Goal: Task Accomplishment & Management: Manage account settings

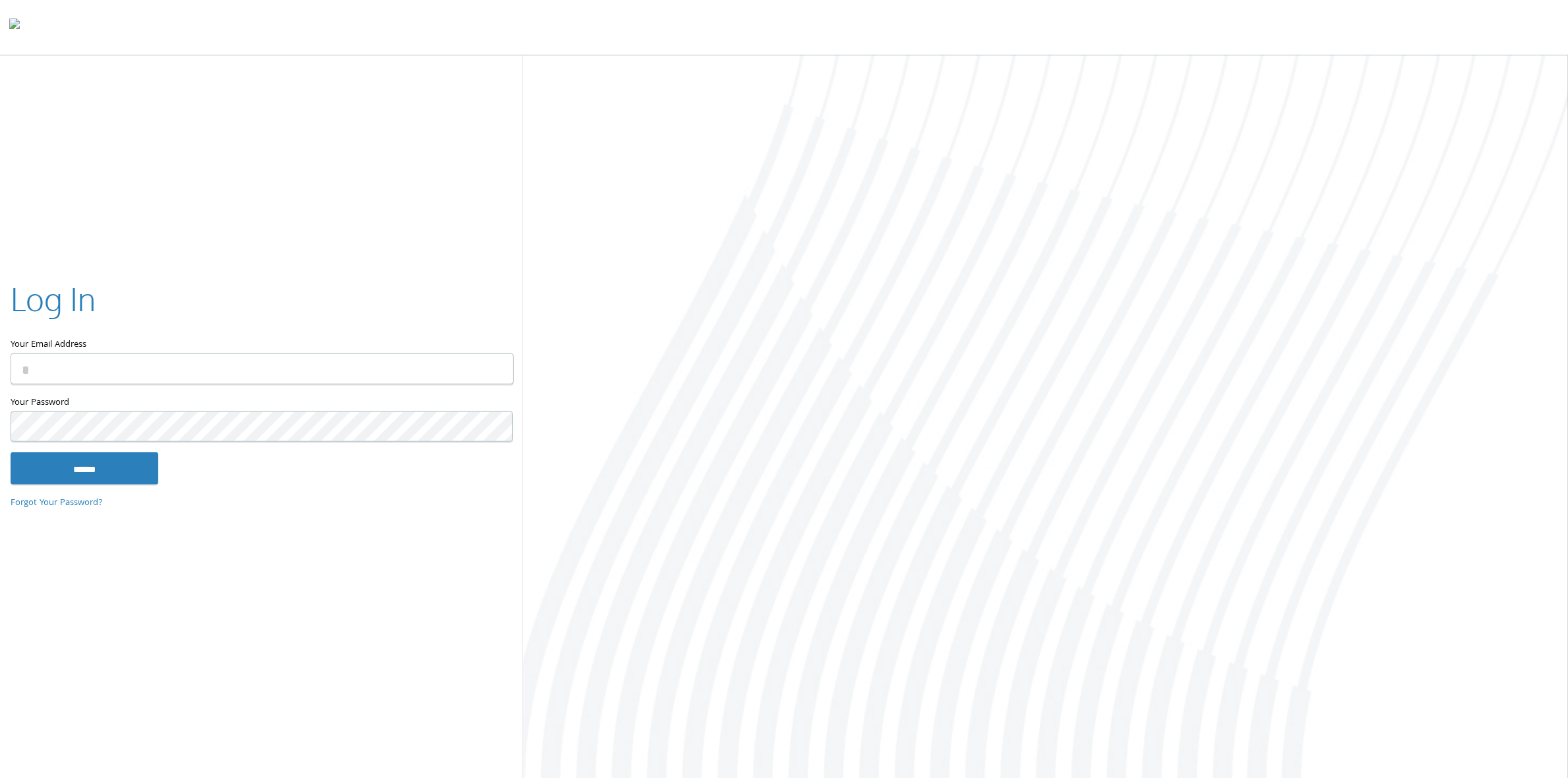
type input "**********"
click at [107, 467] on input "******" at bounding box center [84, 468] width 147 height 32
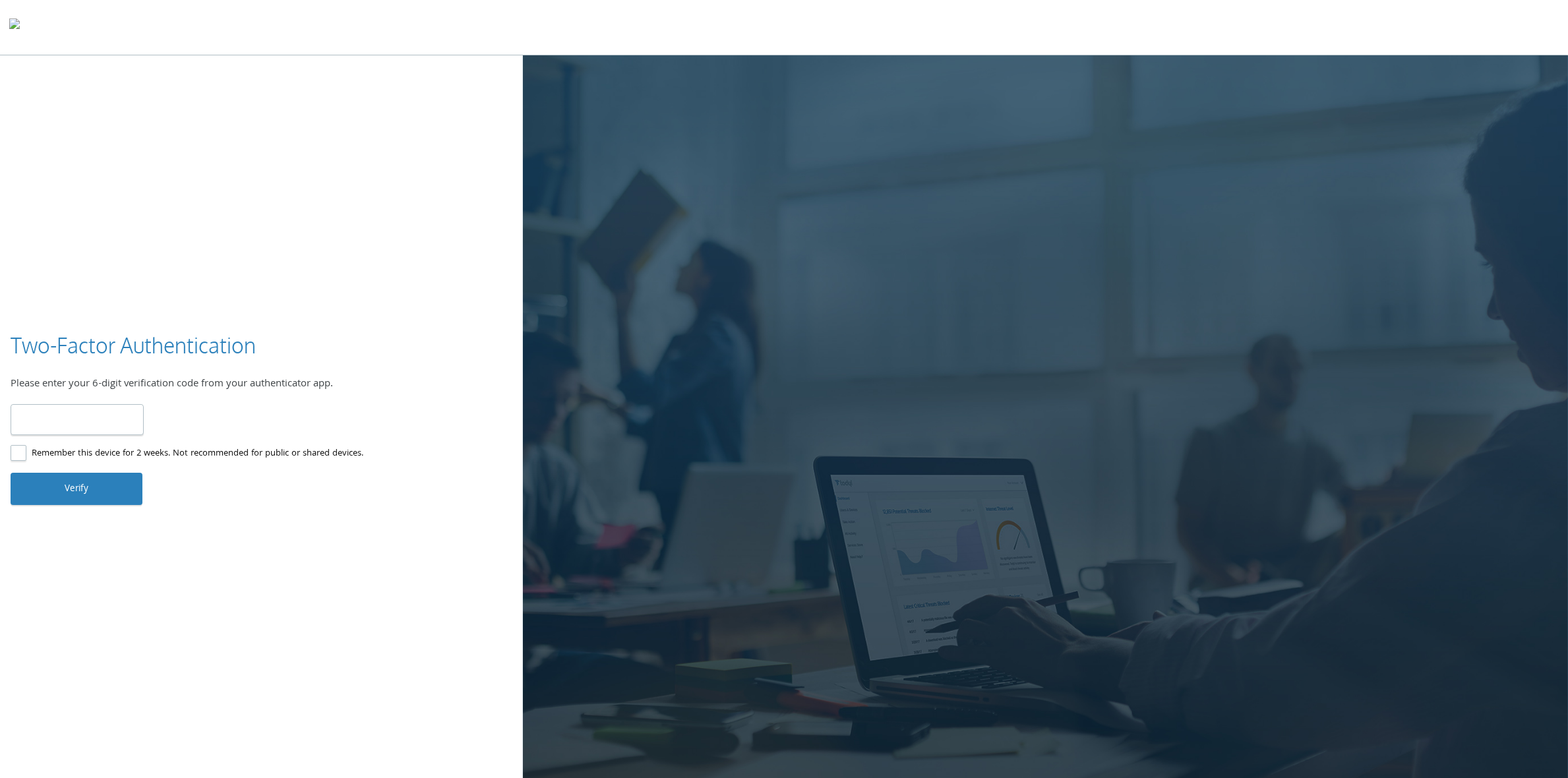
type input "******"
